Goal: Task Accomplishment & Management: Manage account settings

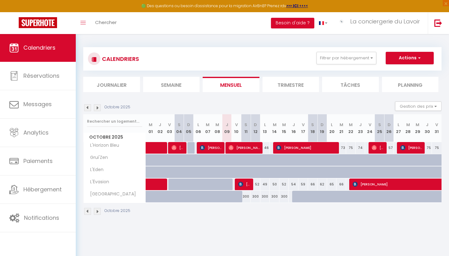
click at [292, 82] on li "Trimestre" at bounding box center [291, 84] width 57 height 15
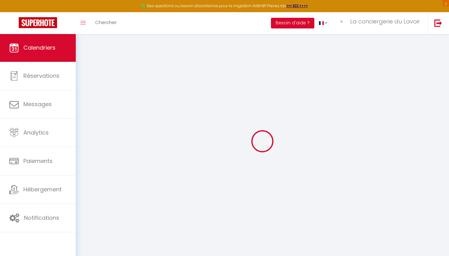
select select
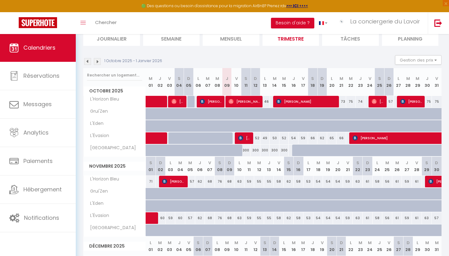
scroll to position [49, 0]
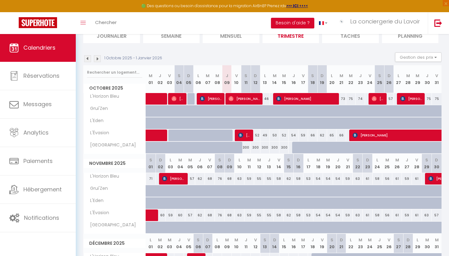
click at [247, 137] on span "[PERSON_NAME]" at bounding box center [244, 135] width 13 height 12
select select "OK"
select select "KO"
select select "1"
select select "0"
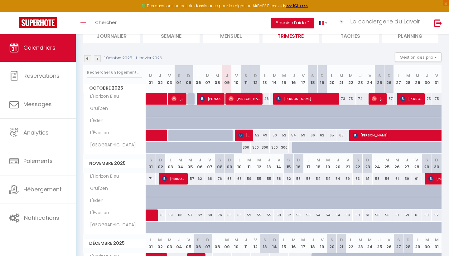
select select "1"
select select
select select "29661"
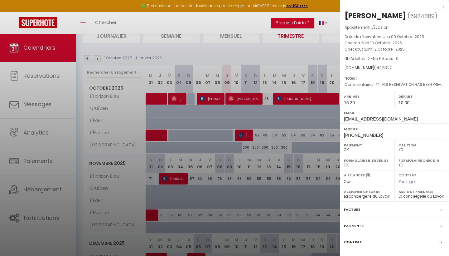
click at [443, 8] on div "x" at bounding box center [392, 6] width 104 height 7
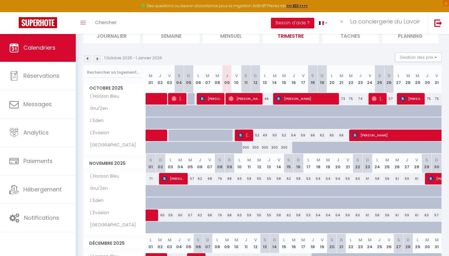
click at [406, 132] on span "[PERSON_NAME]" at bounding box center [432, 135] width 158 height 12
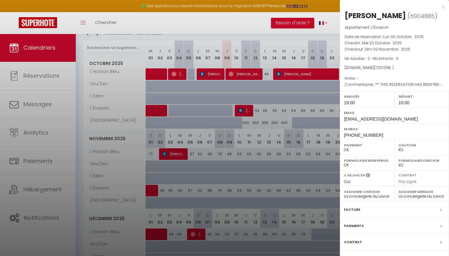
scroll to position [82, 0]
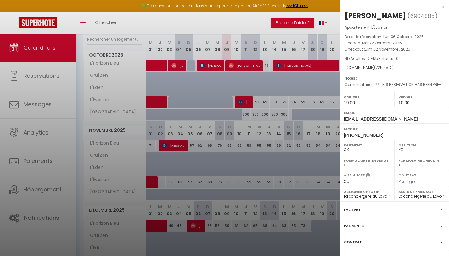
click at [357, 252] on div "Messages" at bounding box center [394, 258] width 109 height 16
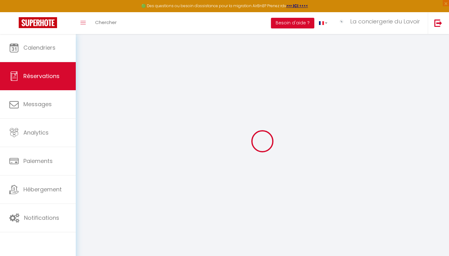
select select
checkbox input "false"
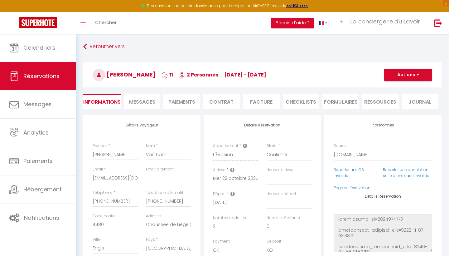
select select
checkbox input "false"
type textarea "** THIS RESERVATION HAS BEEN PRE-PAID ** Reservation has a cancellation grace p…"
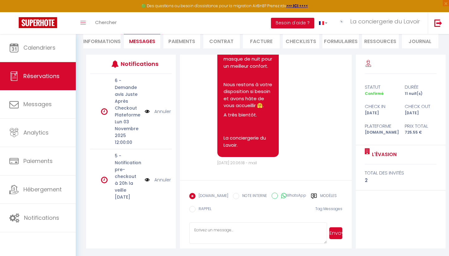
scroll to position [60, 0]
click at [320, 195] on label "Modèles" at bounding box center [328, 197] width 17 height 8
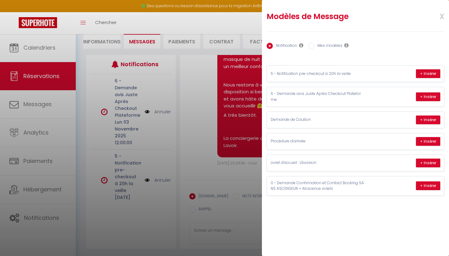
click at [322, 45] on label "Mes modèles" at bounding box center [328, 46] width 28 height 7
click at [314, 45] on input "Mes modèles" at bounding box center [311, 46] width 6 height 6
radio input "true"
radio input "false"
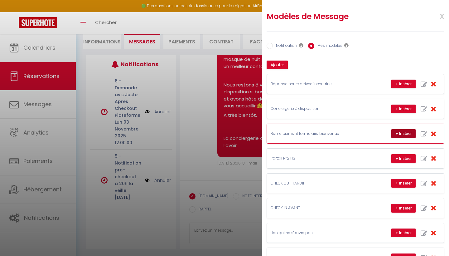
click at [404, 134] on button "+ Insérer" at bounding box center [403, 133] width 24 height 9
type textarea "Bonjour [PERSON_NAME], Nous vous remercions d'avoir rempli notre formulaire de …"
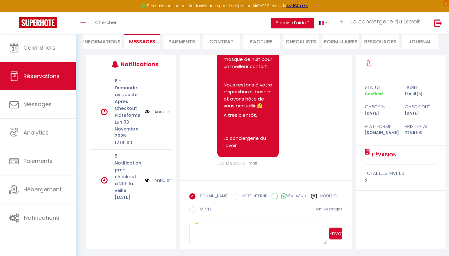
scroll to position [27, 0]
click at [196, 232] on textarea "Bonjour [PERSON_NAME], Nous vous remercions d'avoir rempli notre formulaire de …" at bounding box center [257, 233] width 137 height 22
click at [324, 196] on label "Modèles" at bounding box center [328, 197] width 17 height 8
radio input "true"
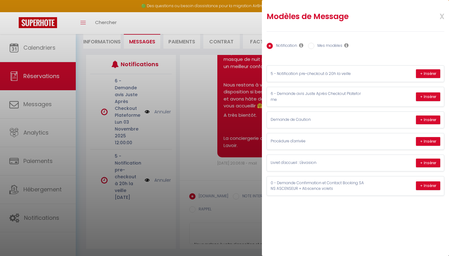
click at [330, 45] on label "Mes modèles" at bounding box center [328, 46] width 28 height 7
click at [314, 45] on input "Mes modèles" at bounding box center [311, 46] width 6 height 6
radio input "true"
radio input "false"
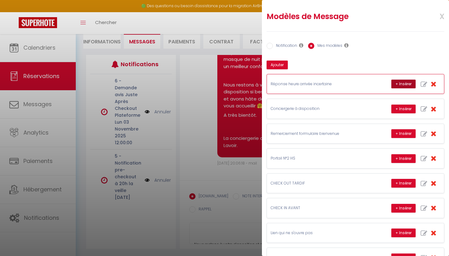
click at [397, 82] on button "+ Insérer" at bounding box center [403, 84] width 24 height 9
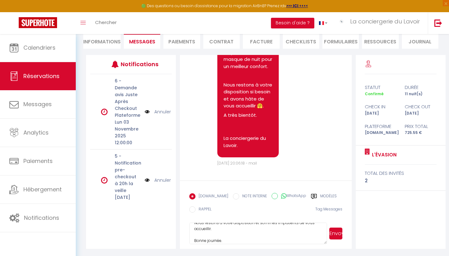
scroll to position [142, 0]
click at [220, 234] on textarea "Bonjour [PERSON_NAME], Nous vous remercions d'avoir rempli notre formulaire de …" at bounding box center [257, 233] width 137 height 22
click at [241, 233] on textarea "Bonjour [PERSON_NAME], Nous vous remercions d'avoir rempli notre formulaire de …" at bounding box center [257, 233] width 137 height 22
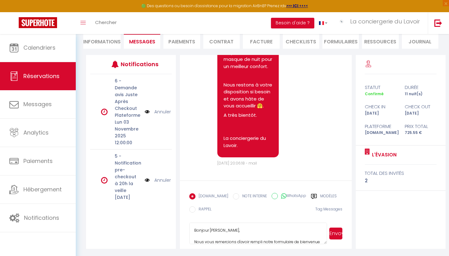
drag, startPoint x: 241, startPoint y: 233, endPoint x: 219, endPoint y: 216, distance: 28.1
click at [219, 216] on form "[DOMAIN_NAME] NOTE INTERNE WhatsApp Modèles 9 « ‹ » › [DATE] [PHONE_NUMBER] Dim…" at bounding box center [265, 214] width 171 height 69
click at [231, 230] on textarea "Bonjour [PERSON_NAME], Nous vous remercions d'avoir répondu au formulaire de bi…" at bounding box center [257, 233] width 137 height 22
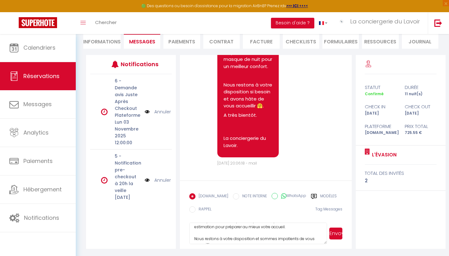
scroll to position [74, 0]
click at [255, 230] on textarea "Bonjour [PERSON_NAME], Nous vous remercions d'avoir répondu au formulaire de bi…" at bounding box center [257, 233] width 137 height 22
type textarea "Bonjour [PERSON_NAME], Nous vous remercions d'avoir répondu au formulaire de bi…"
click at [332, 234] on button "Envoyer" at bounding box center [335, 233] width 13 height 12
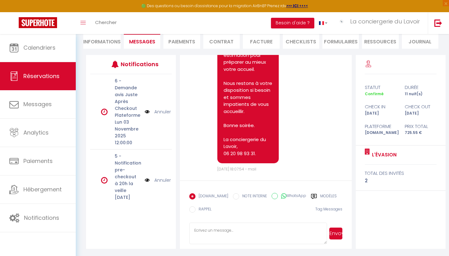
scroll to position [861, 0]
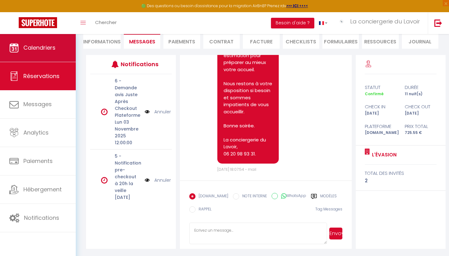
click at [35, 55] on link "Calendriers" at bounding box center [38, 48] width 76 height 28
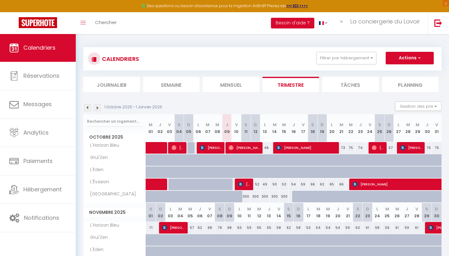
click at [244, 183] on span "[PERSON_NAME]" at bounding box center [244, 184] width 13 height 12
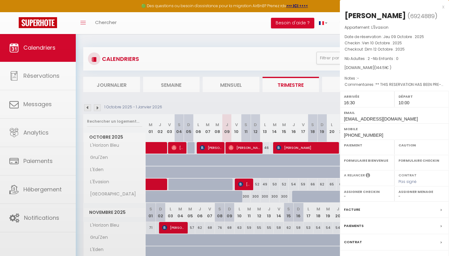
select select "OK"
select select "KO"
select select "1"
select select "0"
select select "1"
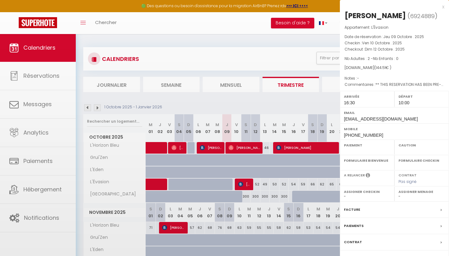
select select
select select "29661"
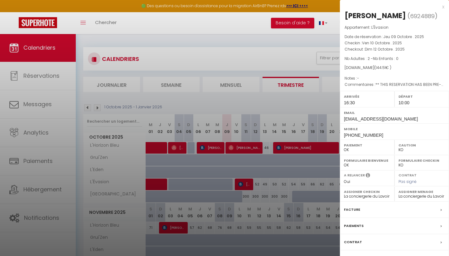
click at [443, 8] on div "x" at bounding box center [392, 6] width 104 height 7
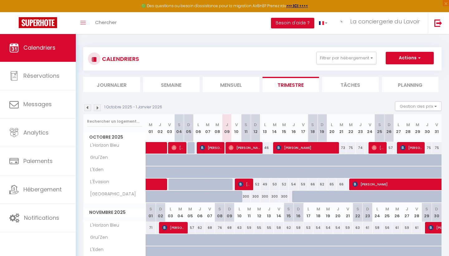
click at [211, 148] on span "[PERSON_NAME]" at bounding box center [211, 148] width 22 height 12
select select "OK"
select select
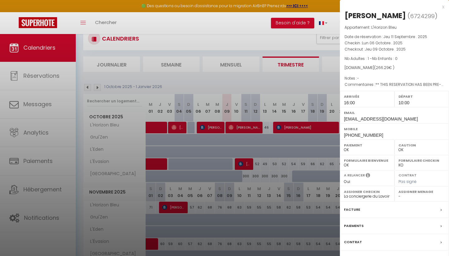
scroll to position [34, 0]
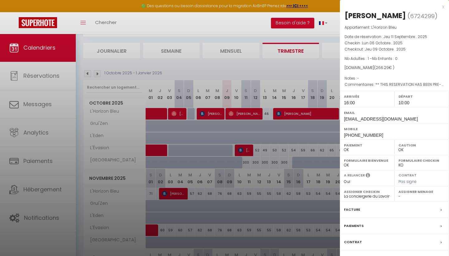
click at [355, 252] on div "Messages" at bounding box center [394, 258] width 109 height 16
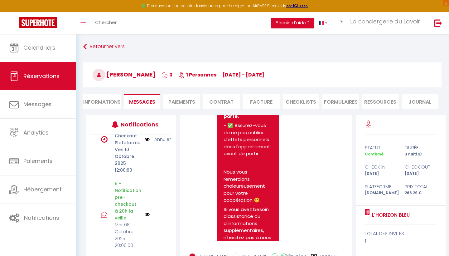
scroll to position [1, 0]
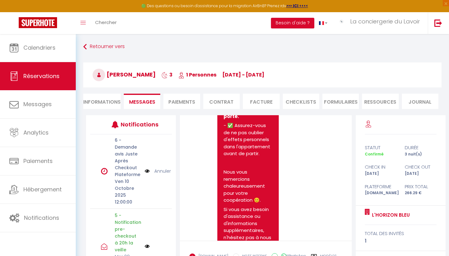
click at [163, 172] on link "Annuler" at bounding box center [162, 170] width 17 height 7
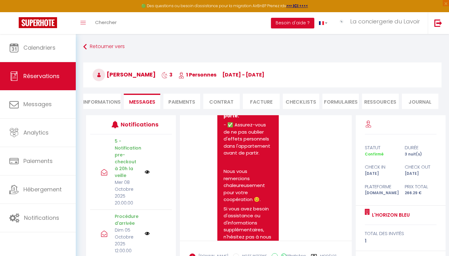
scroll to position [4207, 0]
